Goal: Task Accomplishment & Management: Manage account settings

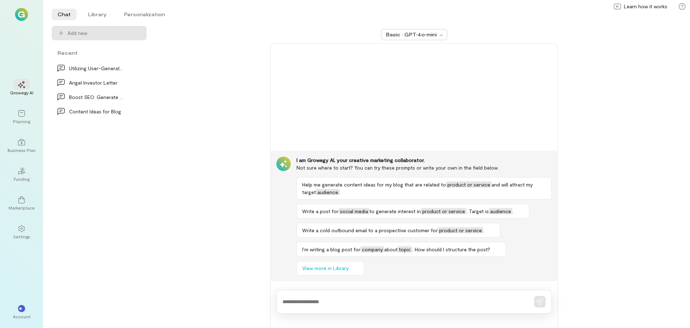
click at [20, 13] on img at bounding box center [21, 14] width 13 height 13
click at [19, 230] on icon at bounding box center [21, 228] width 6 height 7
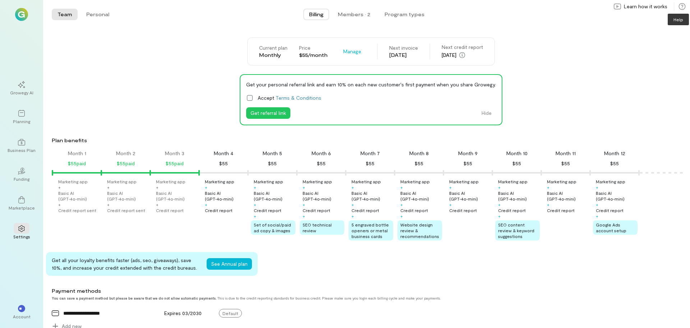
click at [685, 6] on icon at bounding box center [682, 6] width 7 height 7
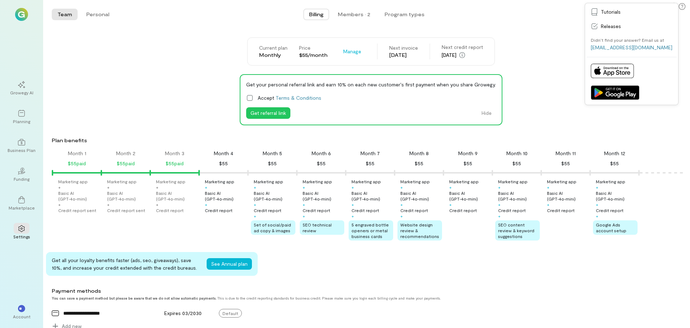
click at [500, 20] on div "Billing Members · 2 Program types" at bounding box center [367, 14] width 498 height 14
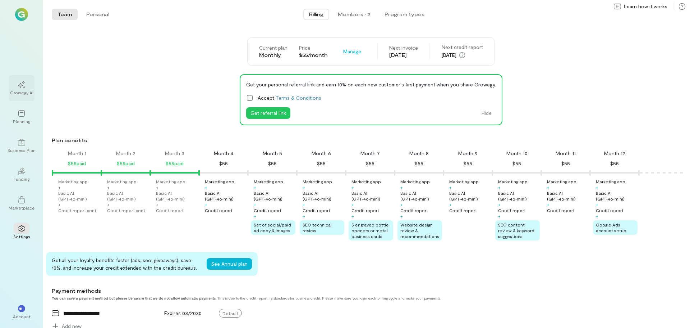
click at [20, 86] on icon at bounding box center [21, 84] width 7 height 7
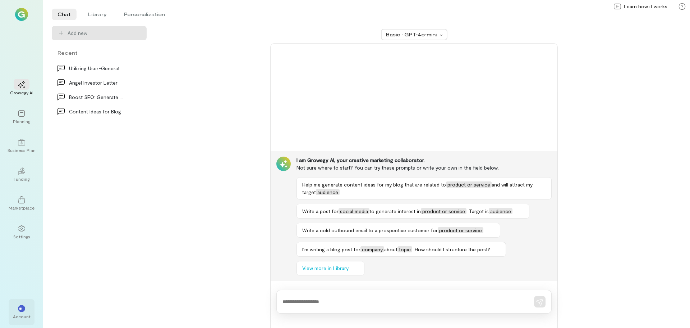
click at [24, 310] on div "**" at bounding box center [21, 308] width 7 height 7
